Goal: Information Seeking & Learning: Learn about a topic

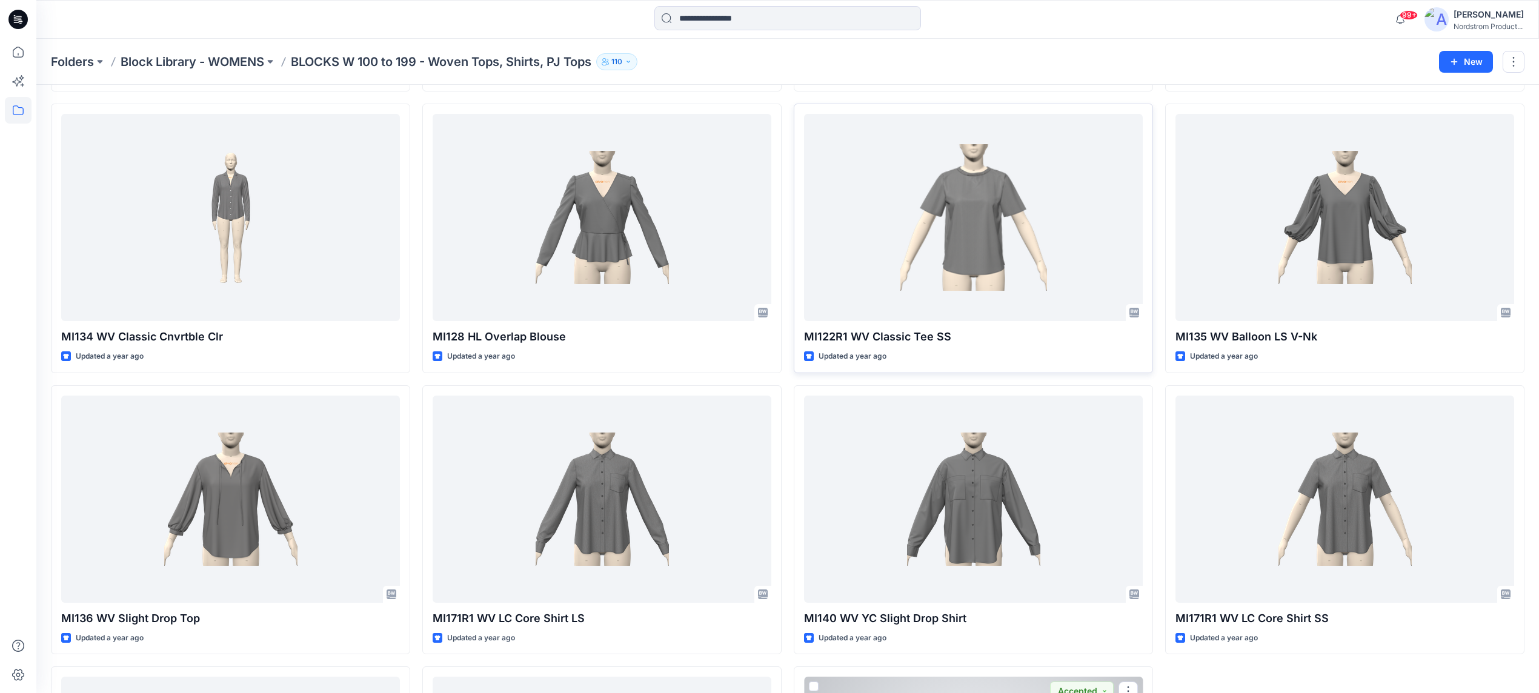
scroll to position [2563, 0]
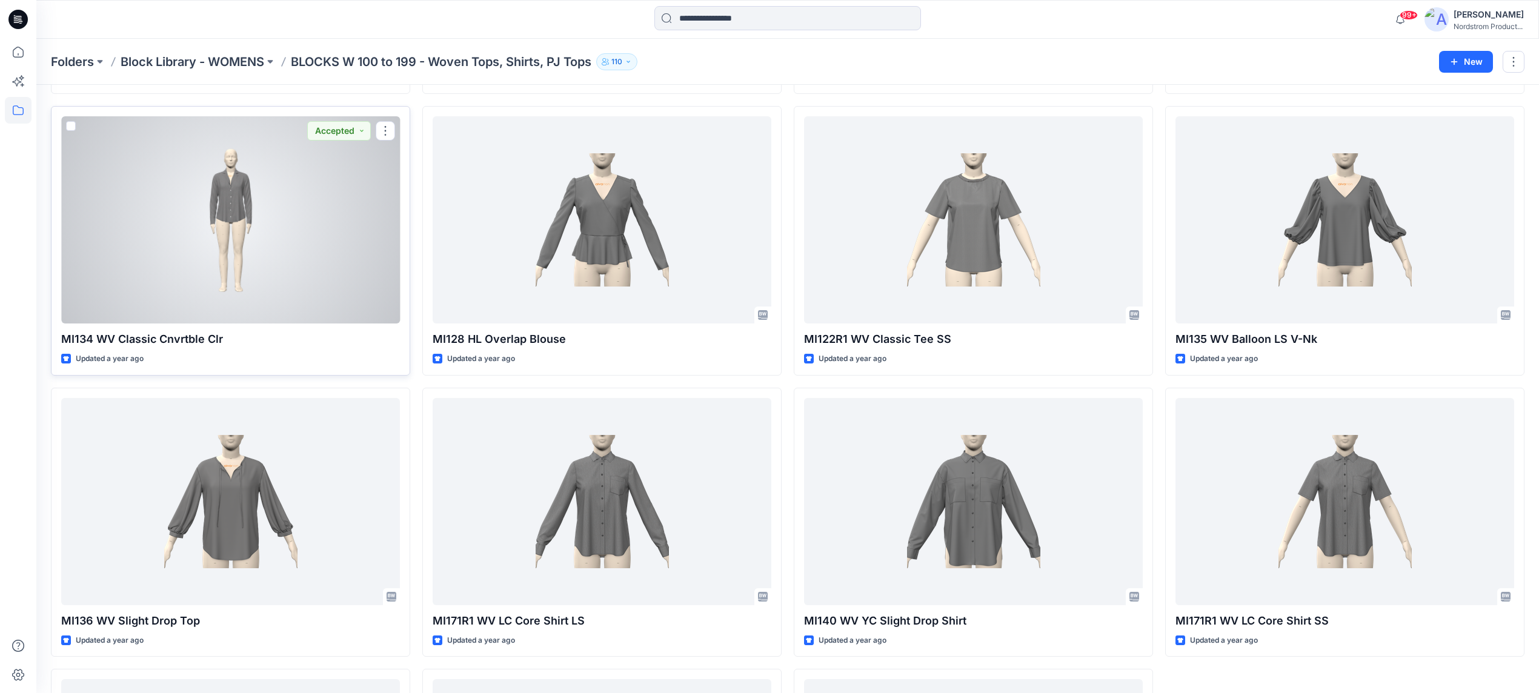
click at [273, 224] on div at bounding box center [230, 219] width 339 height 207
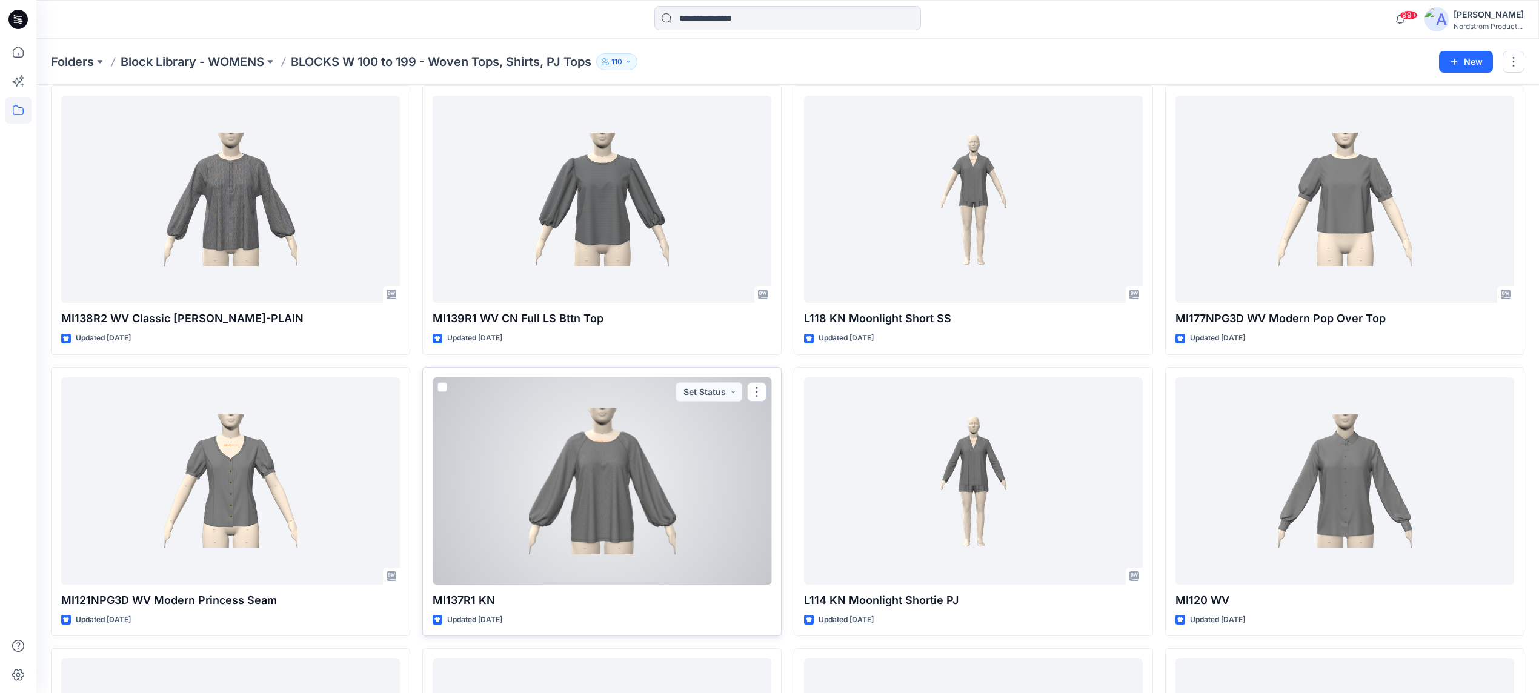
scroll to position [893, 0]
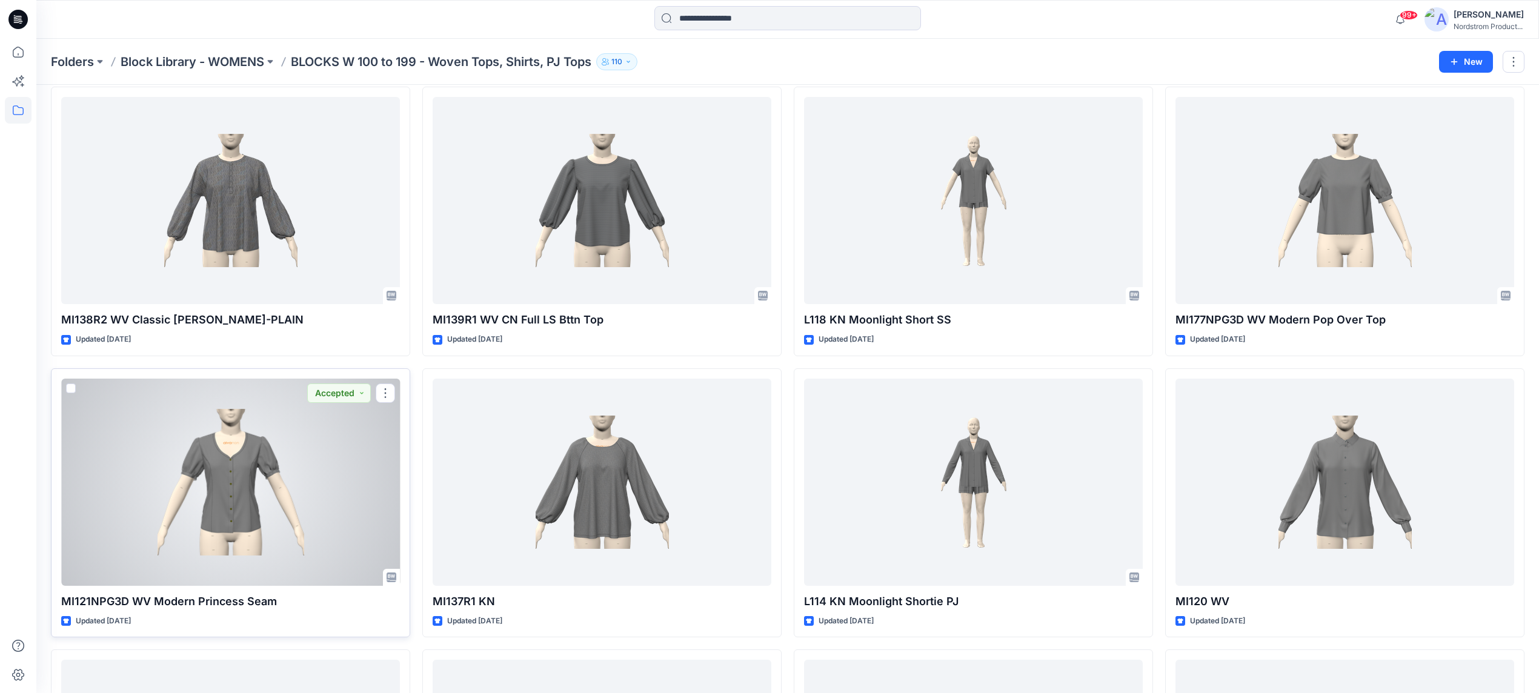
click at [236, 493] on div at bounding box center [230, 482] width 339 height 207
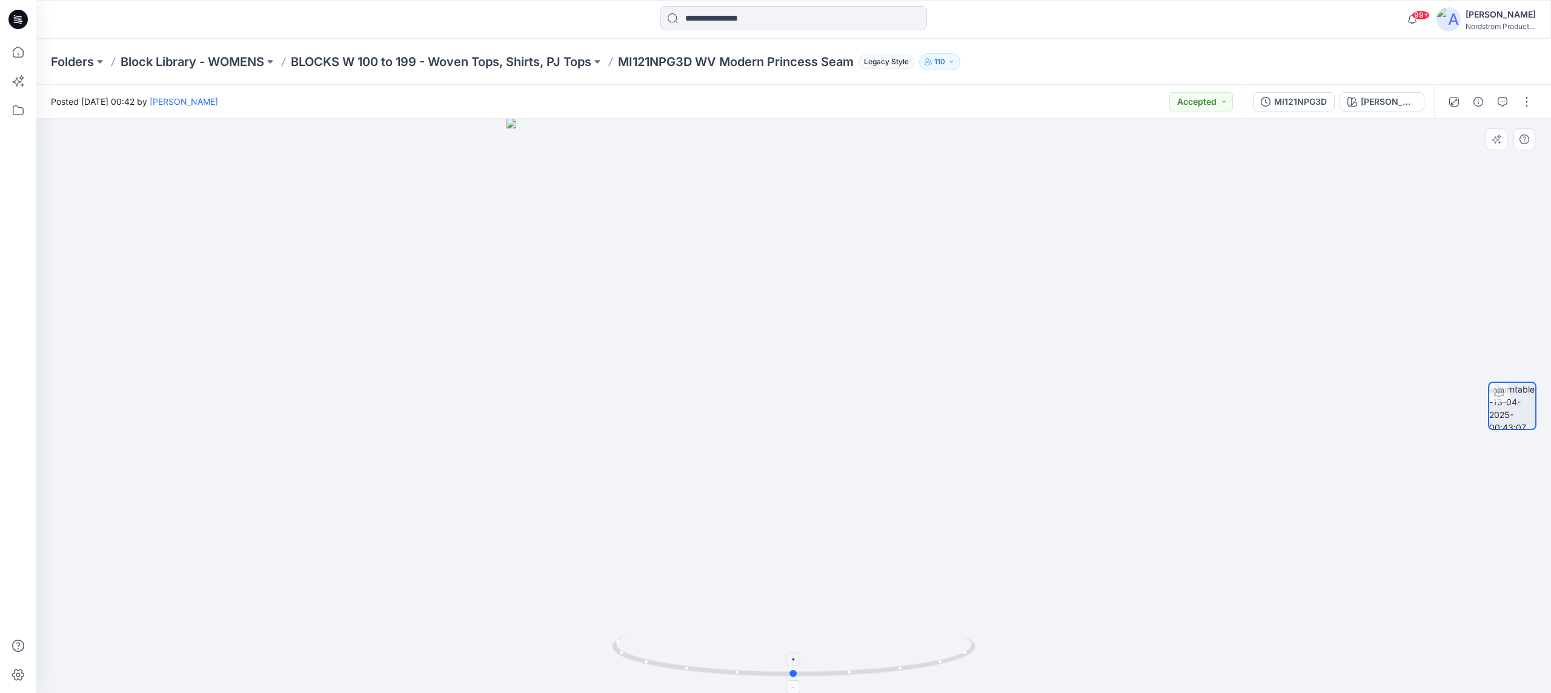
click at [798, 674] on circle at bounding box center [794, 673] width 7 height 7
drag, startPoint x: 798, startPoint y: 674, endPoint x: 845, endPoint y: 671, distance: 47.9
click at [845, 671] on icon at bounding box center [795, 656] width 367 height 45
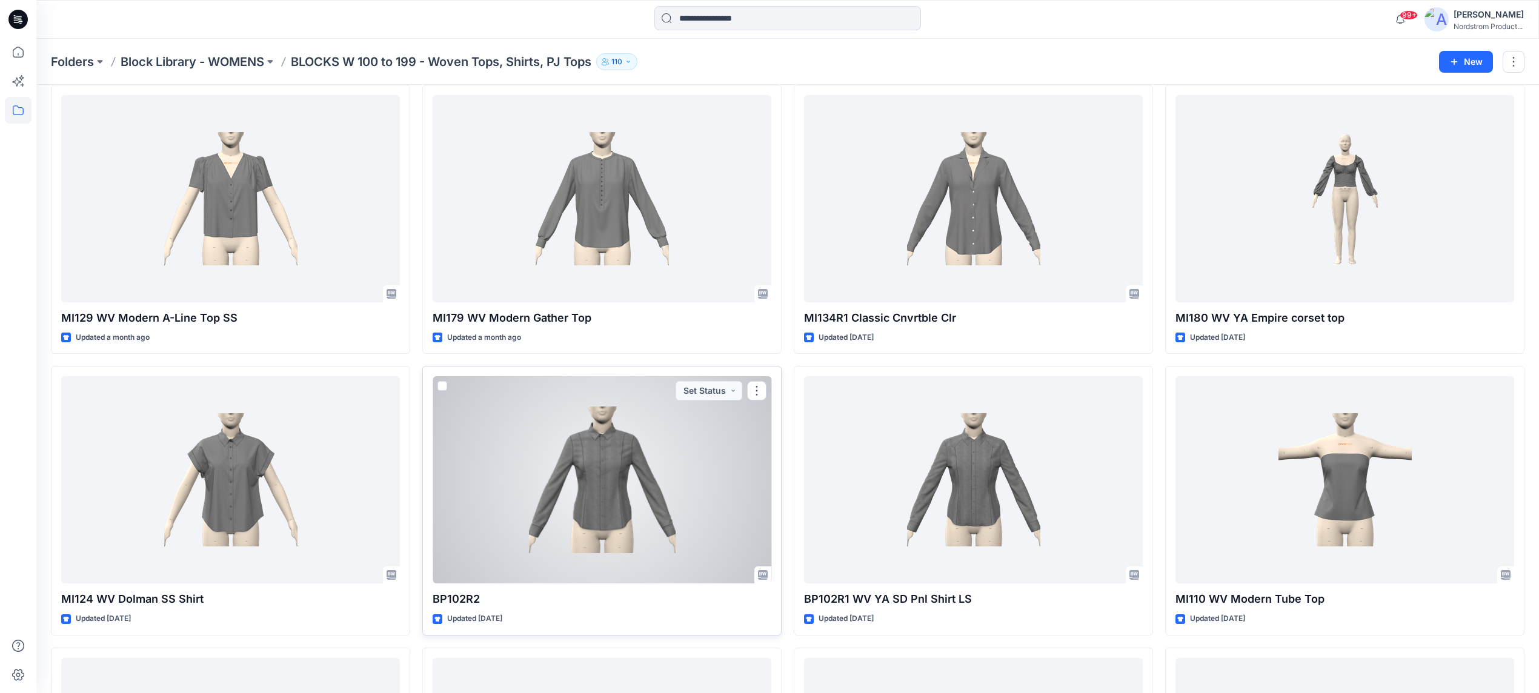
scroll to position [59, 0]
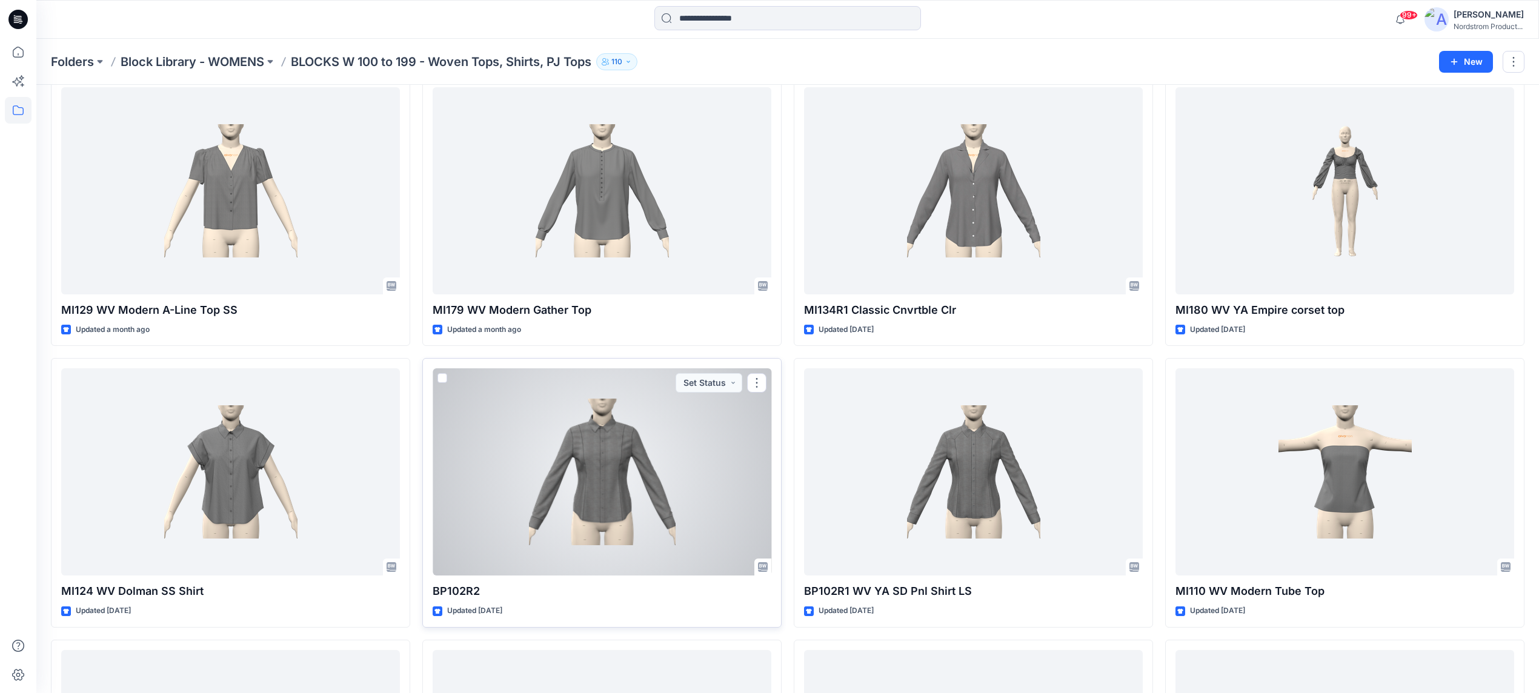
click at [616, 447] on div at bounding box center [602, 471] width 339 height 207
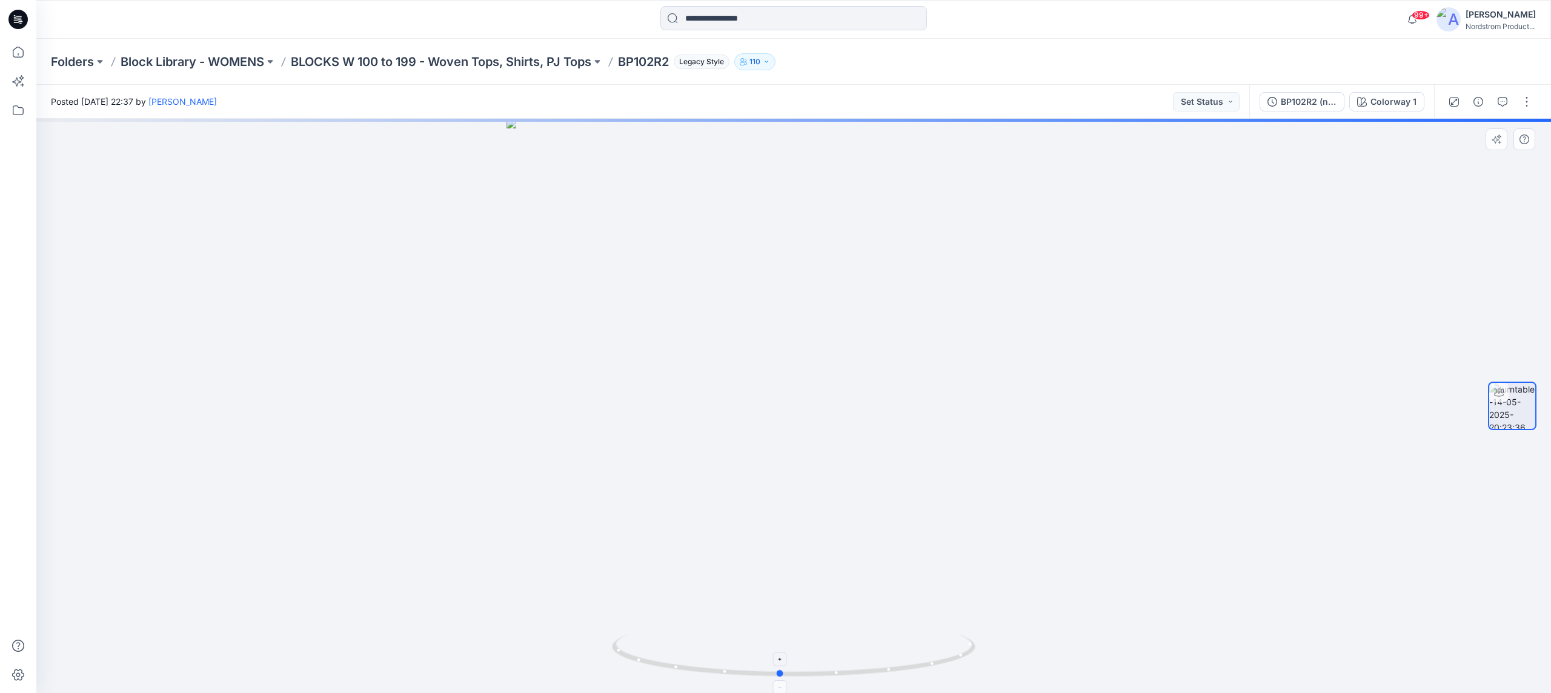
drag, startPoint x: 793, startPoint y: 679, endPoint x: 766, endPoint y: 636, distance: 50.9
click at [778, 639] on icon at bounding box center [795, 656] width 367 height 45
